Goal: Task Accomplishment & Management: Manage account settings

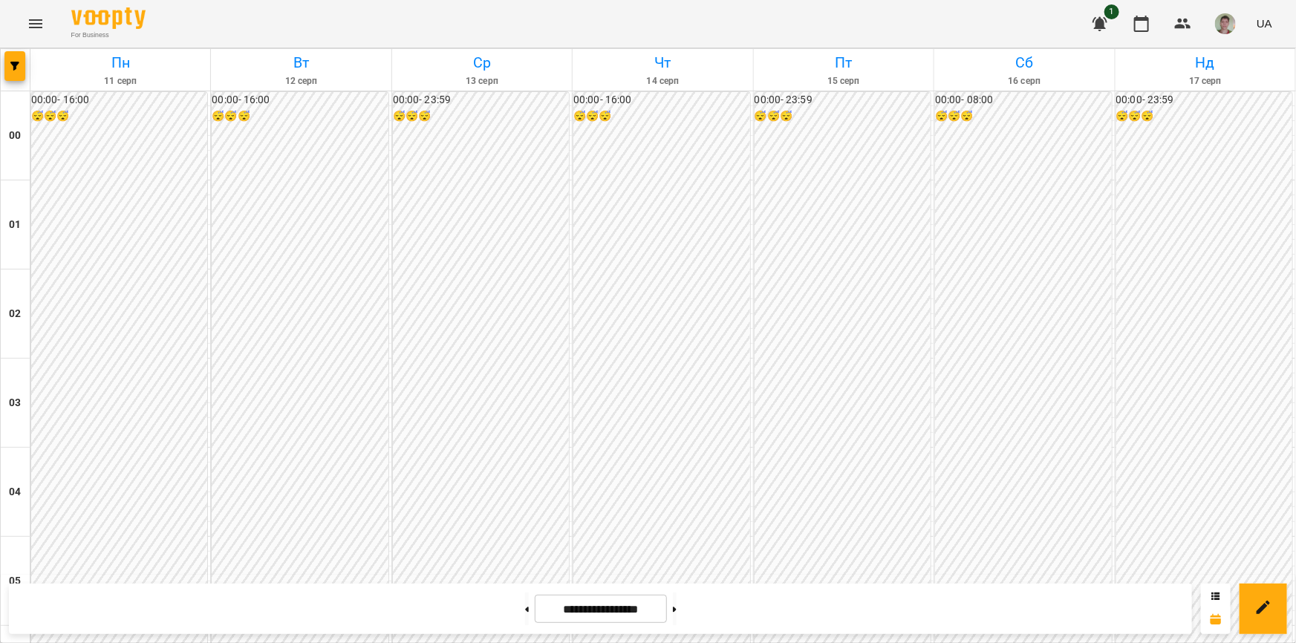
scroll to position [1215, 0]
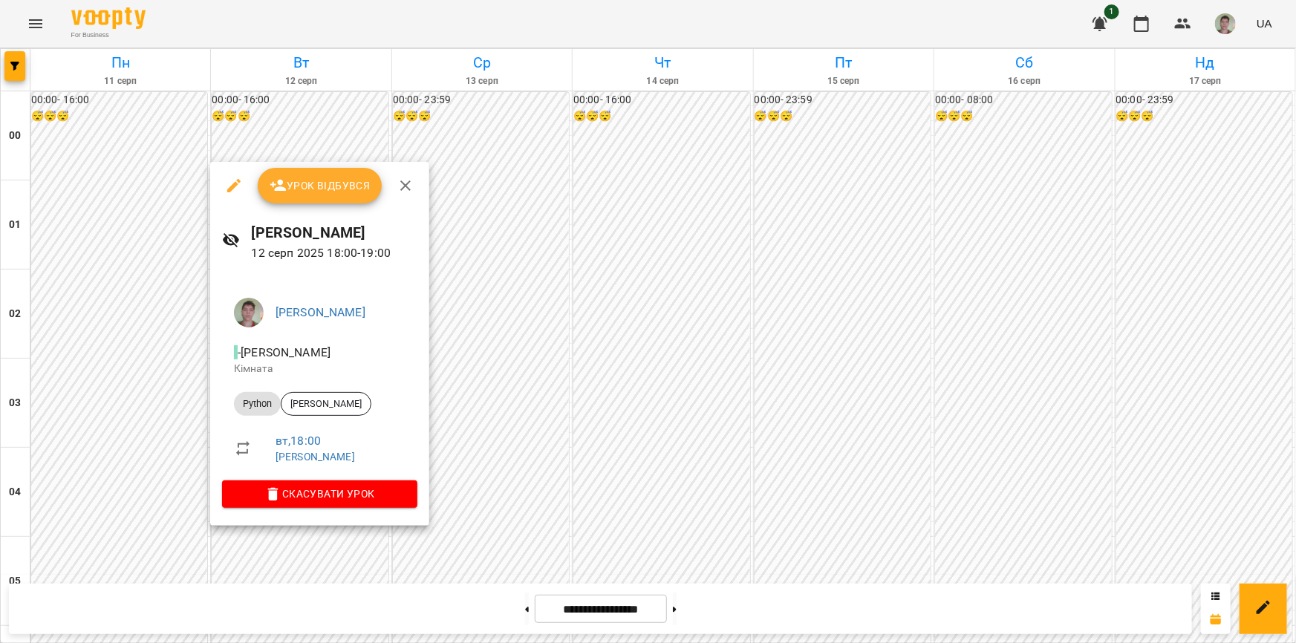
click at [82, 446] on div at bounding box center [648, 321] width 1296 height 643
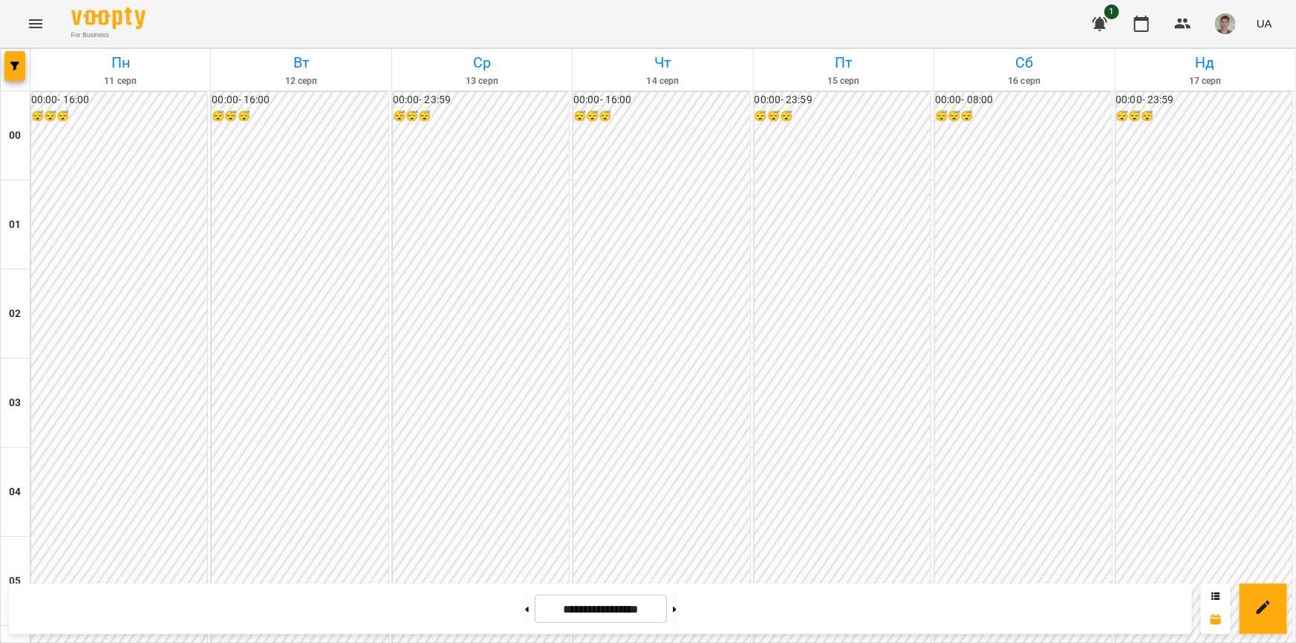
scroll to position [1485, 0]
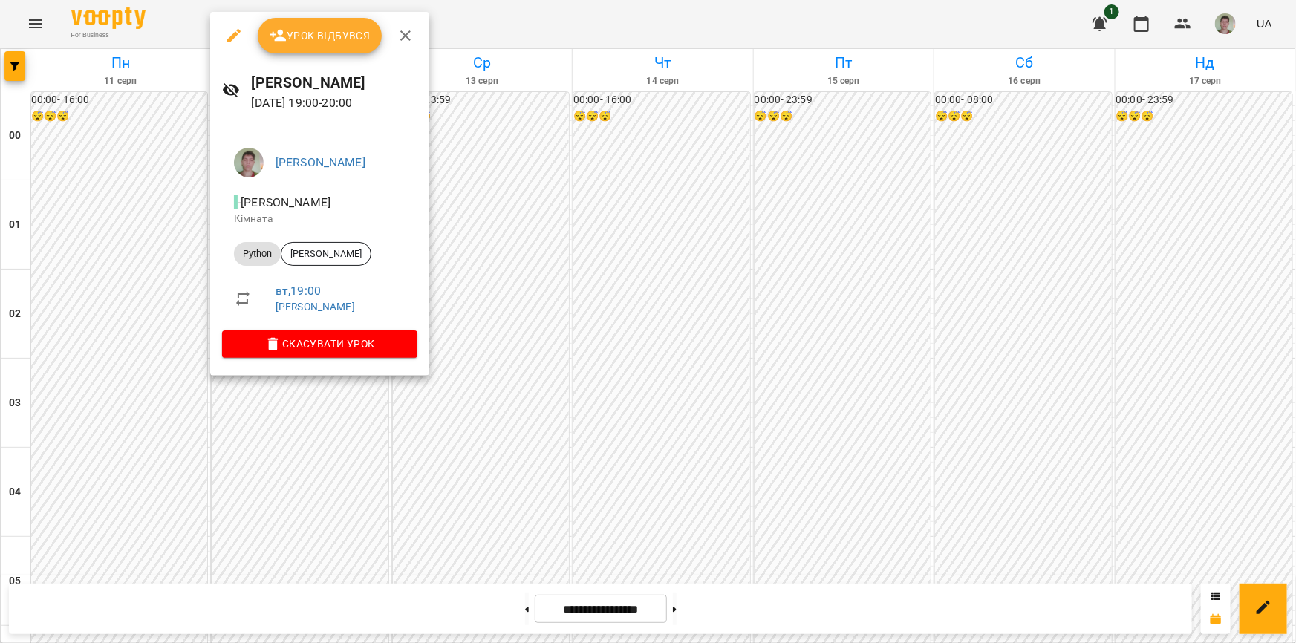
click at [312, 45] on button "Урок відбувся" at bounding box center [320, 36] width 125 height 36
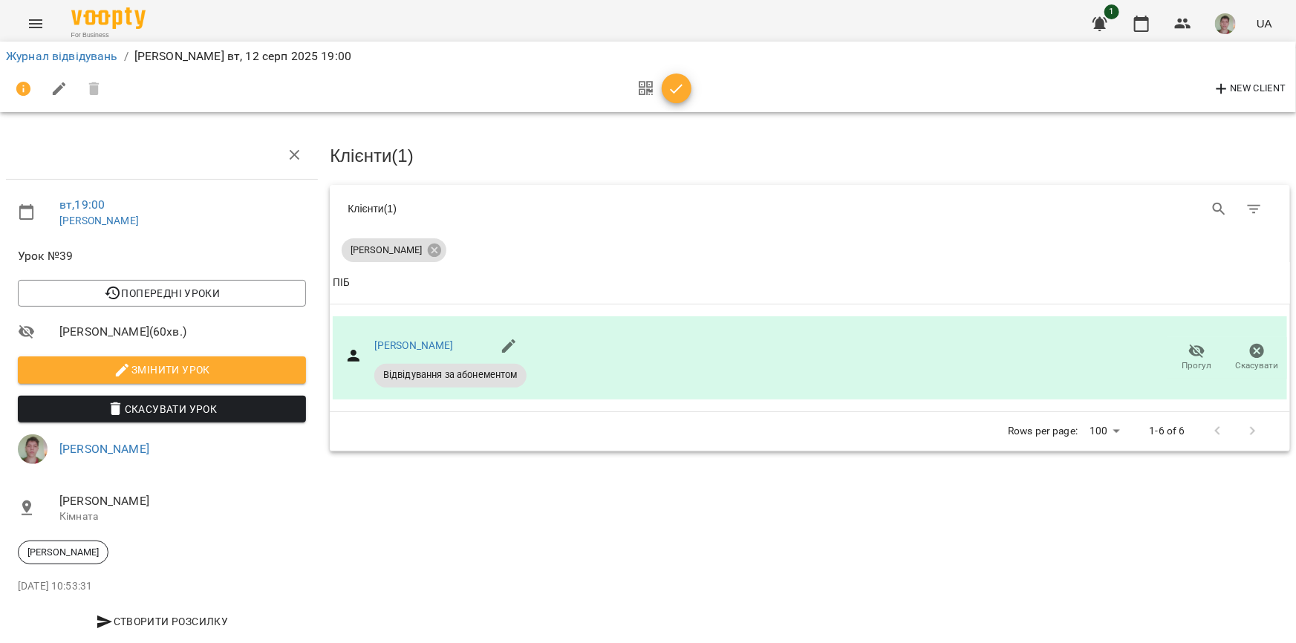
drag, startPoint x: 687, startPoint y: 91, endPoint x: 648, endPoint y: 91, distance: 38.6
click at [646, 91] on span "button" at bounding box center [677, 89] width 30 height 18
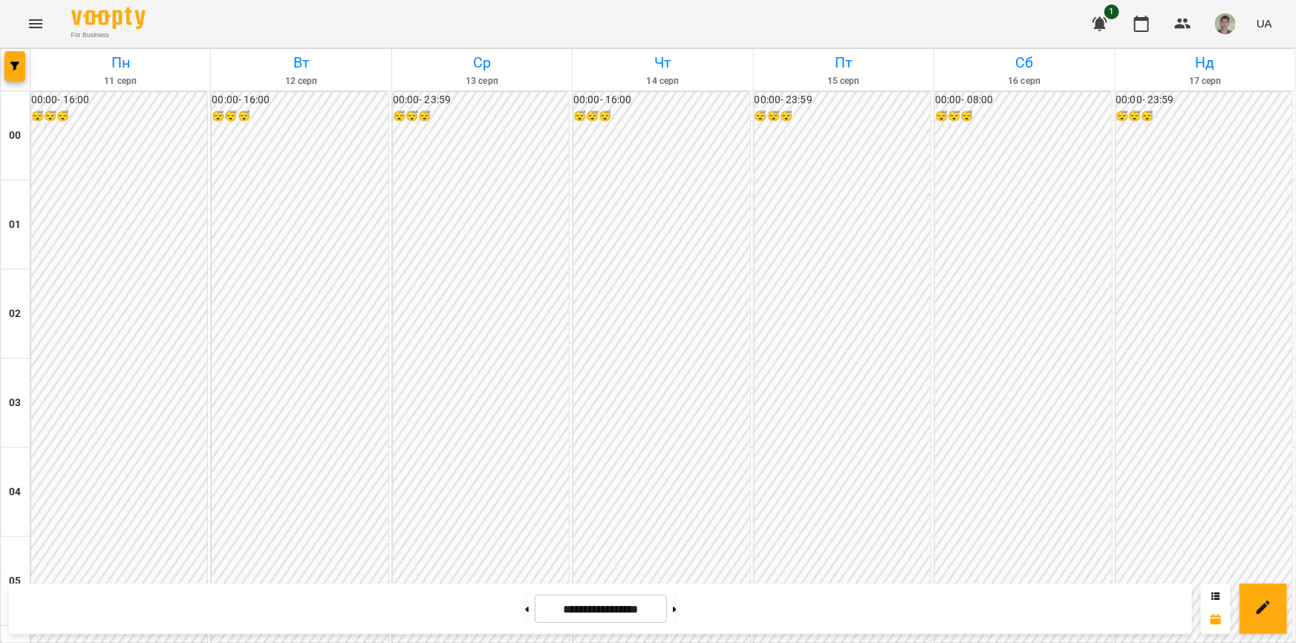
scroll to position [1350, 0]
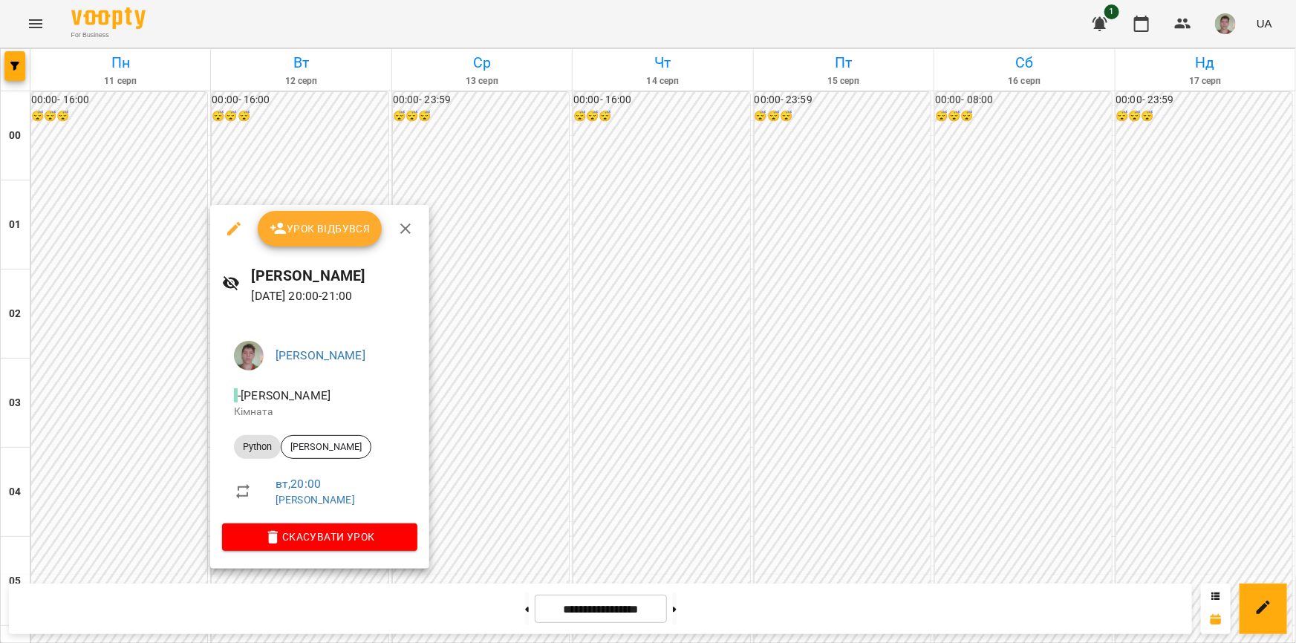
click at [310, 245] on button "Урок відбувся" at bounding box center [320, 229] width 125 height 36
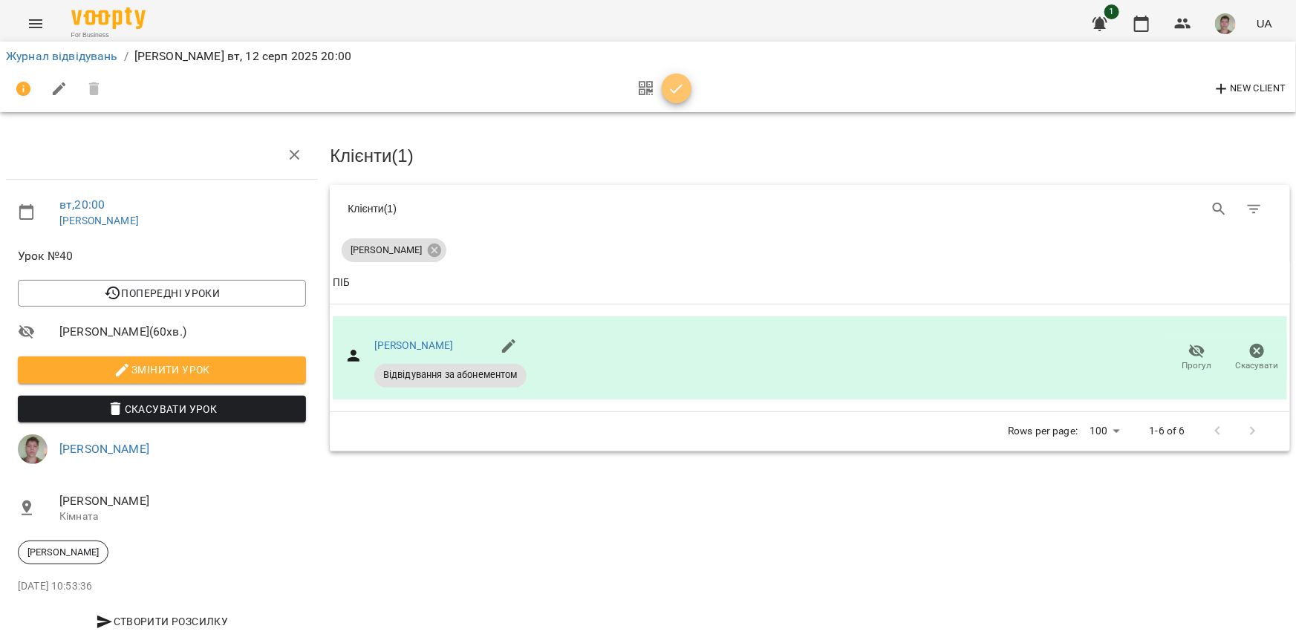
click at [646, 92] on icon "button" at bounding box center [677, 89] width 18 height 18
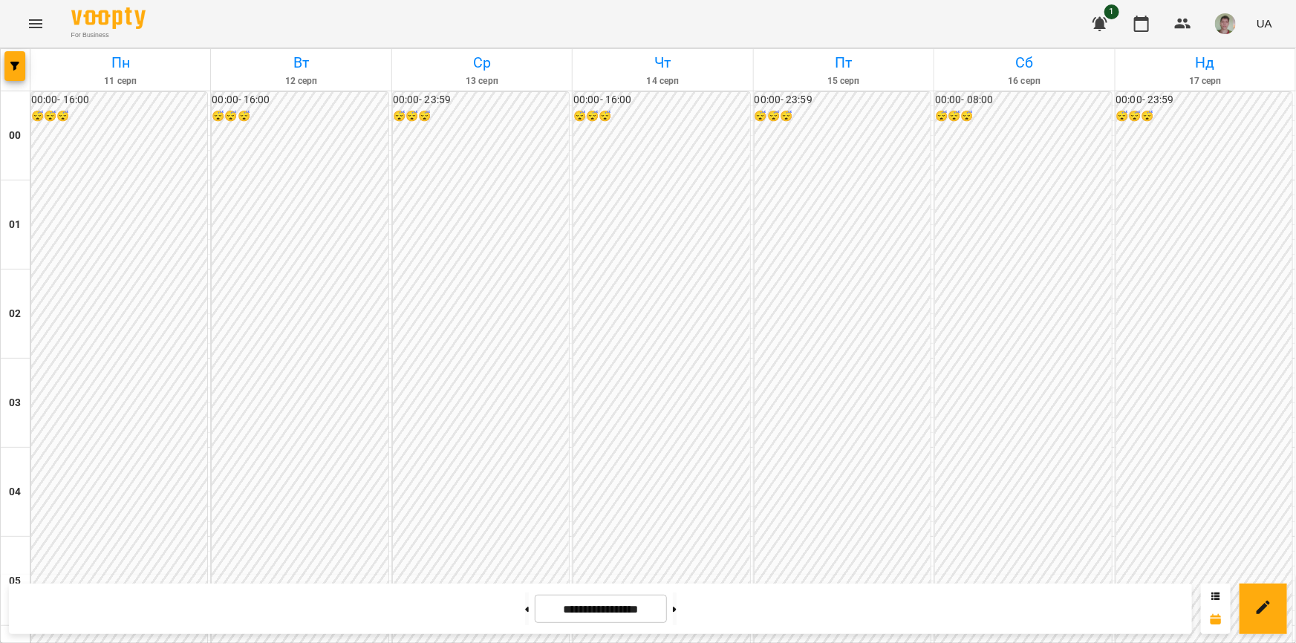
scroll to position [1282, 0]
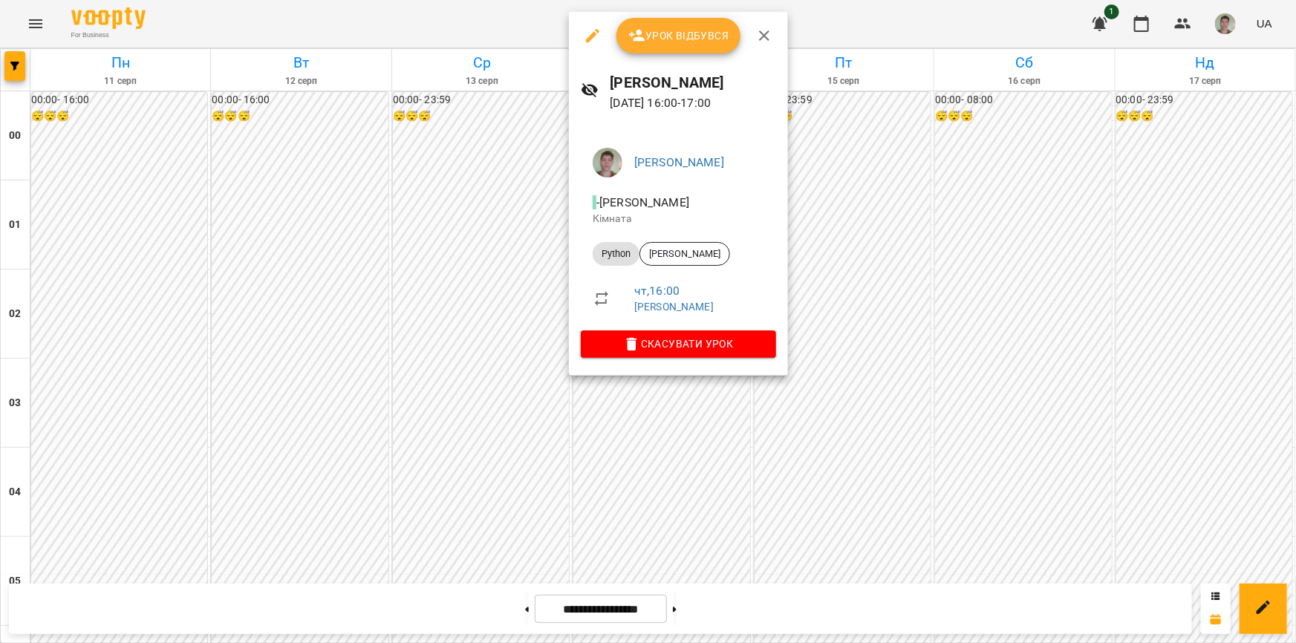
click at [319, 230] on div at bounding box center [648, 321] width 1296 height 643
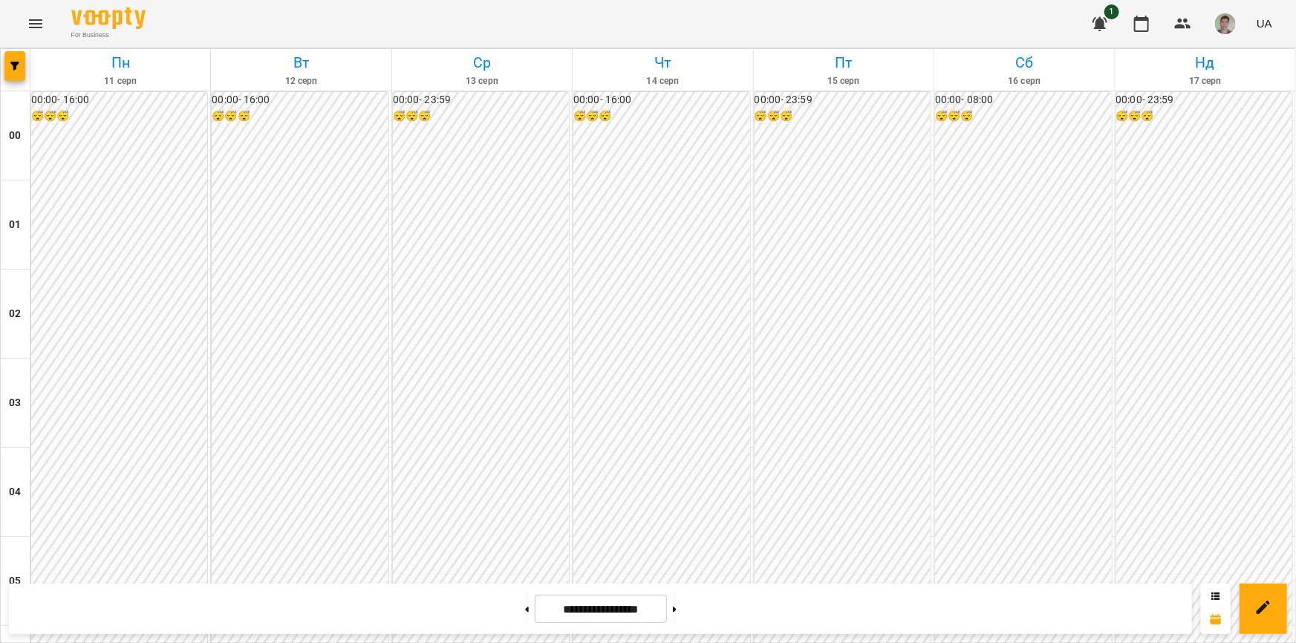
scroll to position [1248, 0]
drag, startPoint x: 318, startPoint y: 515, endPoint x: 235, endPoint y: 463, distance: 97.4
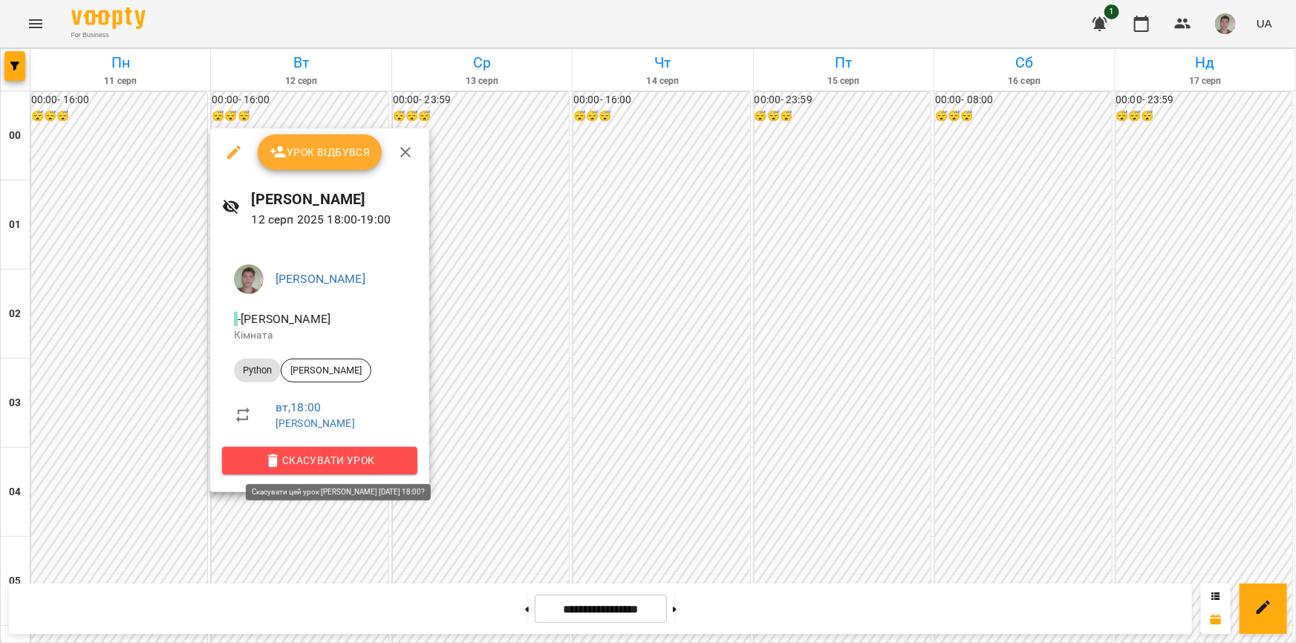
click at [259, 461] on span "Скасувати Урок" at bounding box center [320, 460] width 172 height 18
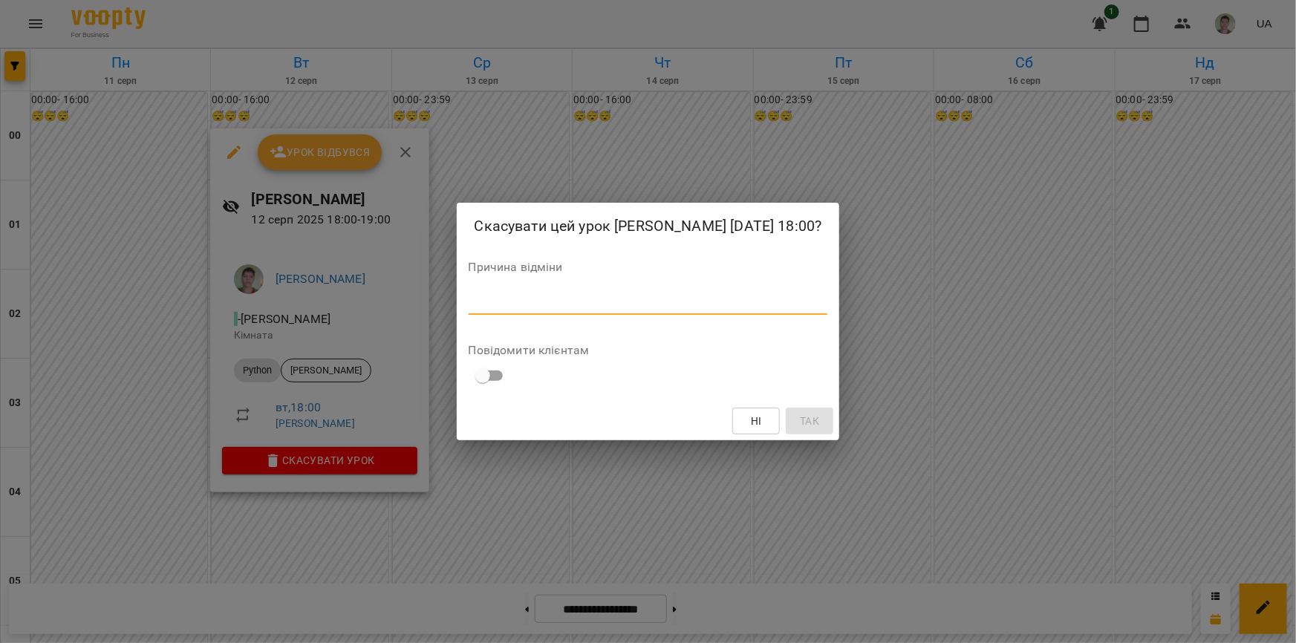
click at [640, 310] on textarea at bounding box center [648, 303] width 359 height 14
click at [646, 423] on span "Ні" at bounding box center [756, 421] width 24 height 18
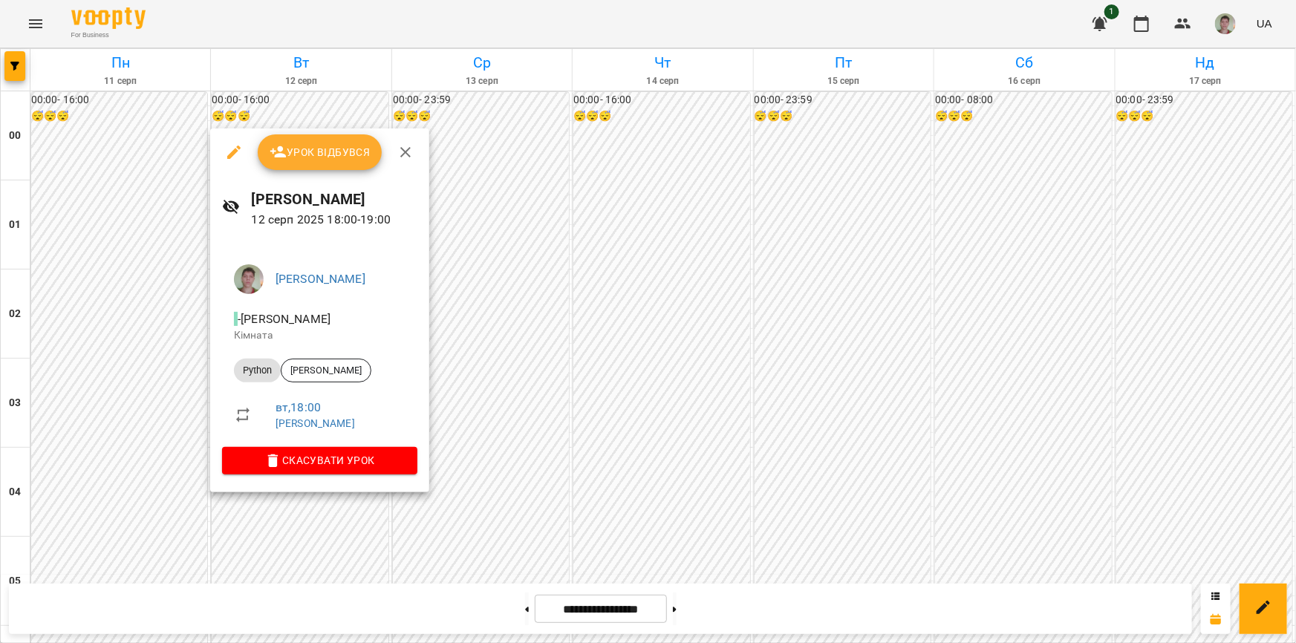
click at [646, 270] on div at bounding box center [648, 321] width 1296 height 643
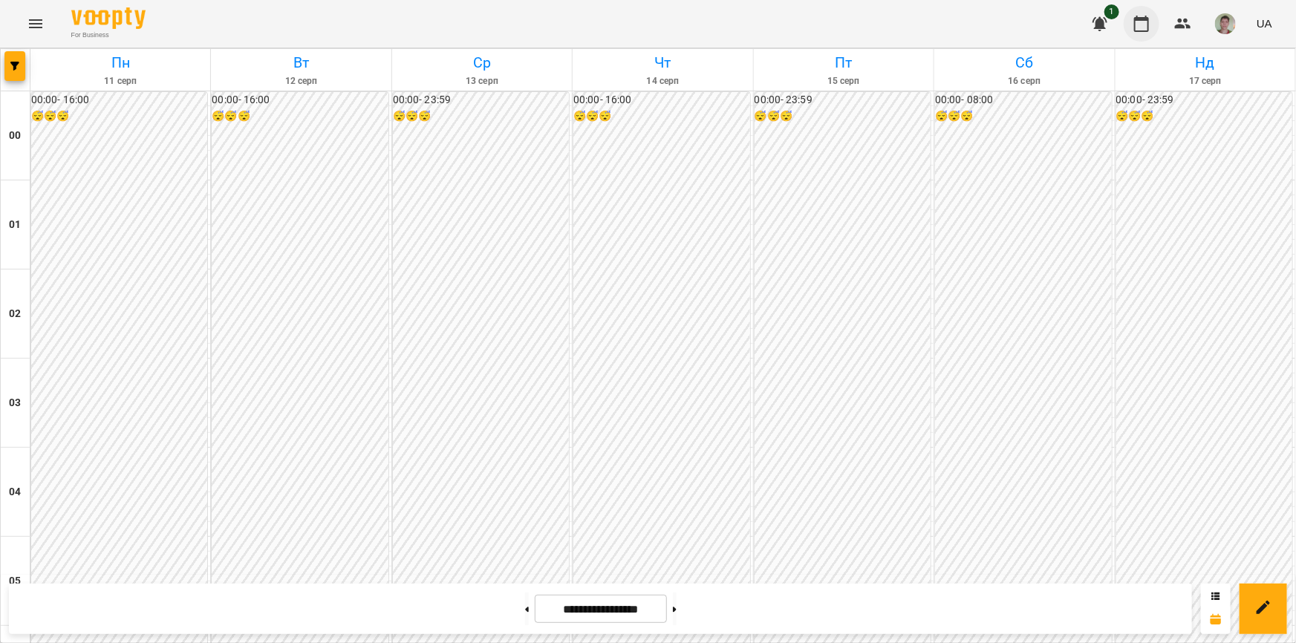
scroll to position [1315, 0]
